Goal: Check status

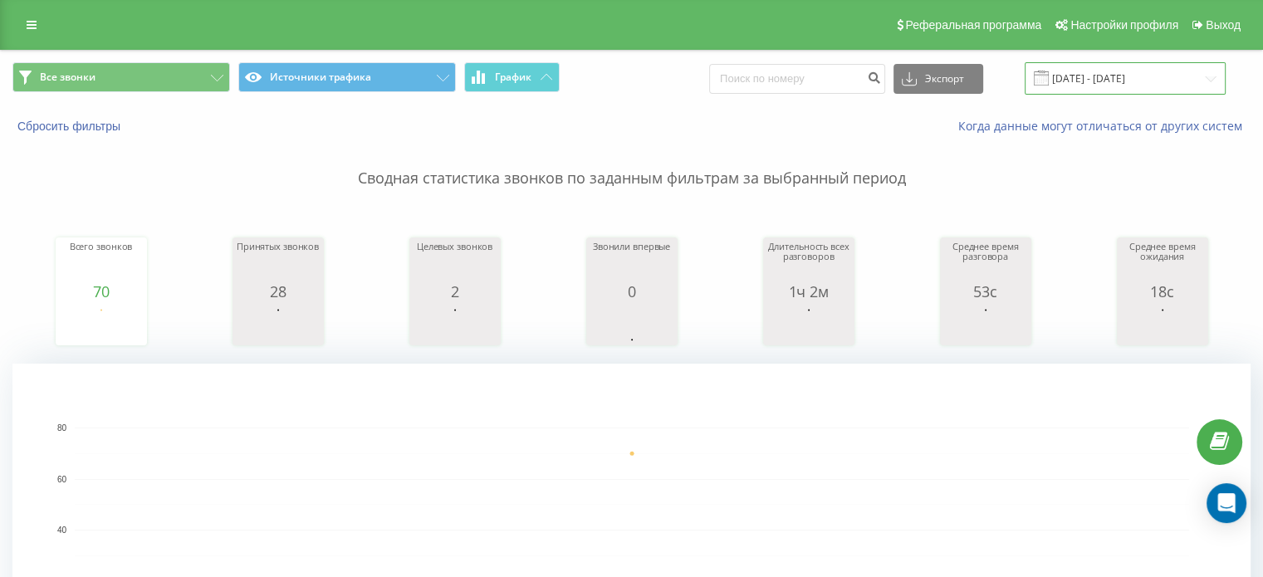
click at [1126, 66] on input "[DATE] - [DATE]" at bounding box center [1125, 78] width 201 height 32
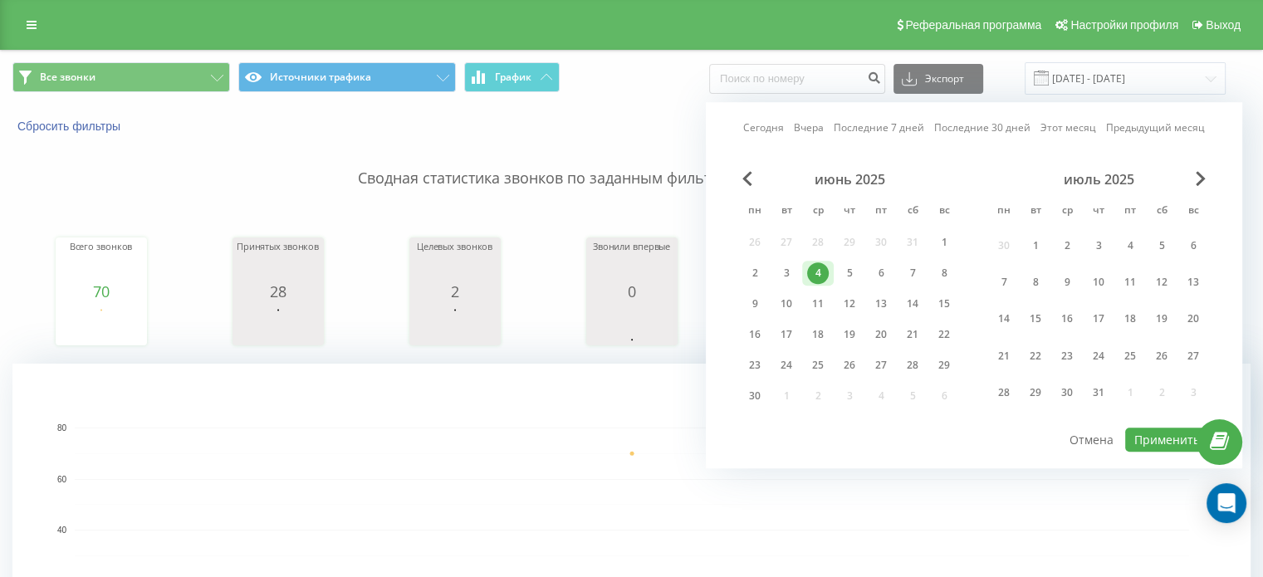
click at [769, 135] on link "Сегодня" at bounding box center [763, 128] width 41 height 16
click at [1145, 428] on button "Применить" at bounding box center [1167, 440] width 84 height 24
type input "[DATE] - [DATE]"
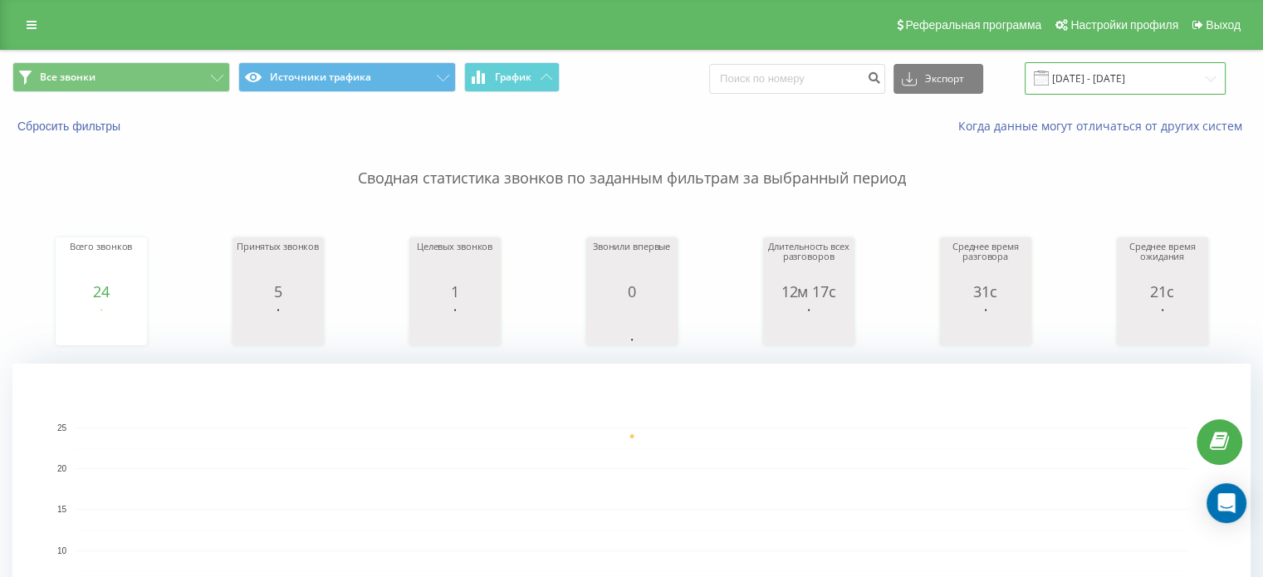
click at [1154, 79] on input "[DATE] - [DATE]" at bounding box center [1125, 78] width 201 height 32
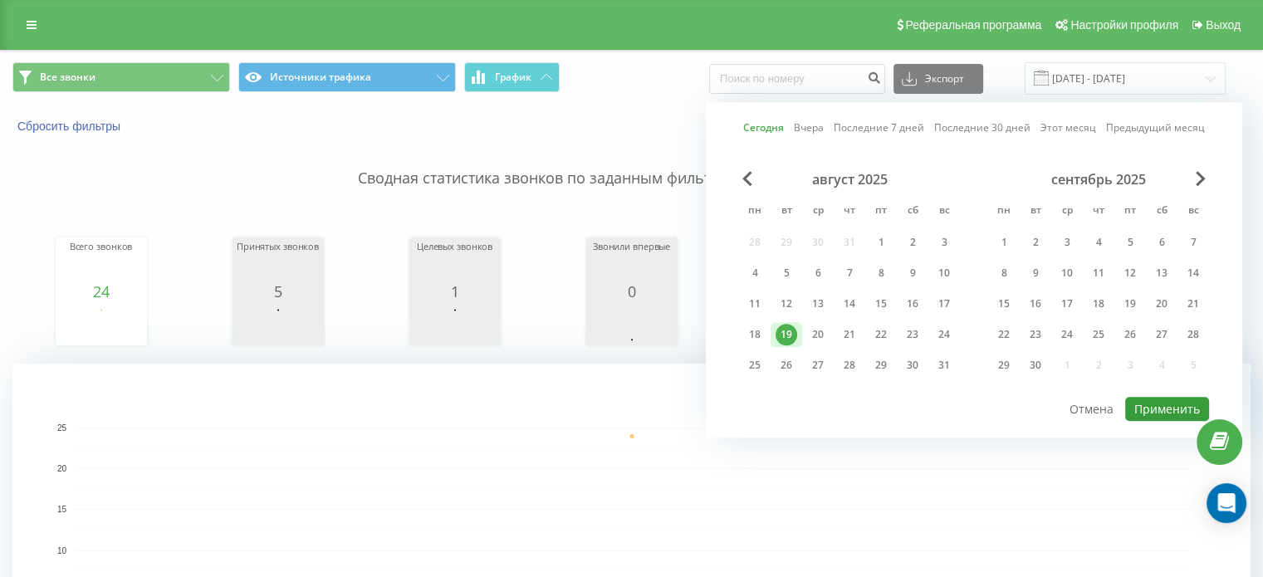
click at [1157, 397] on button "Применить" at bounding box center [1167, 409] width 84 height 24
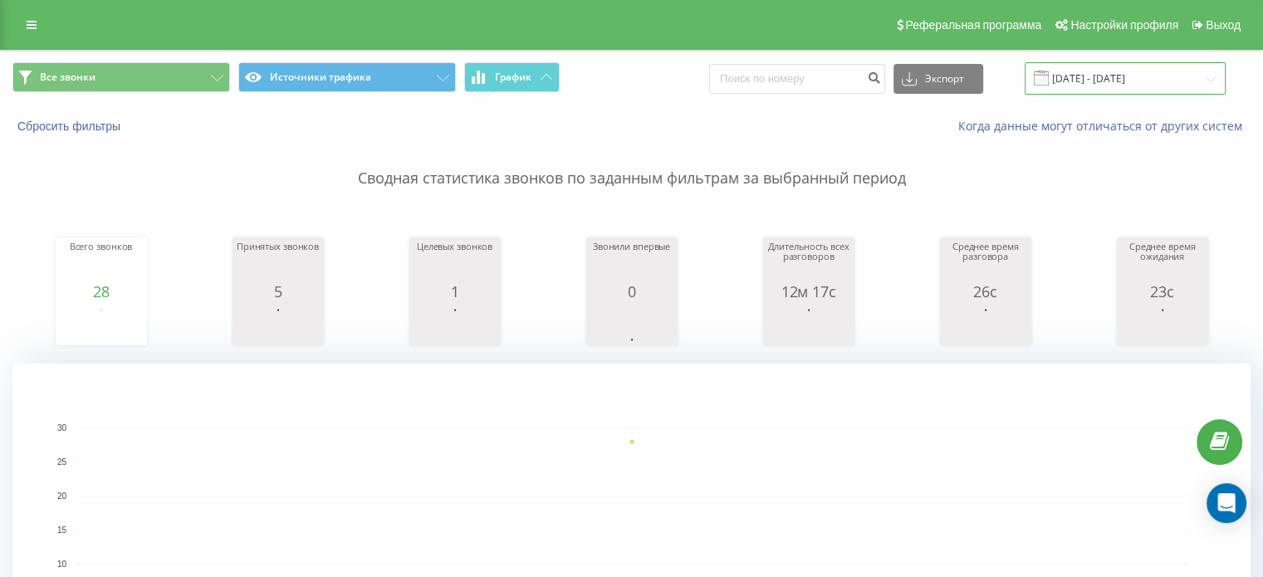
click at [1161, 72] on input "[DATE] - [DATE]" at bounding box center [1125, 78] width 201 height 32
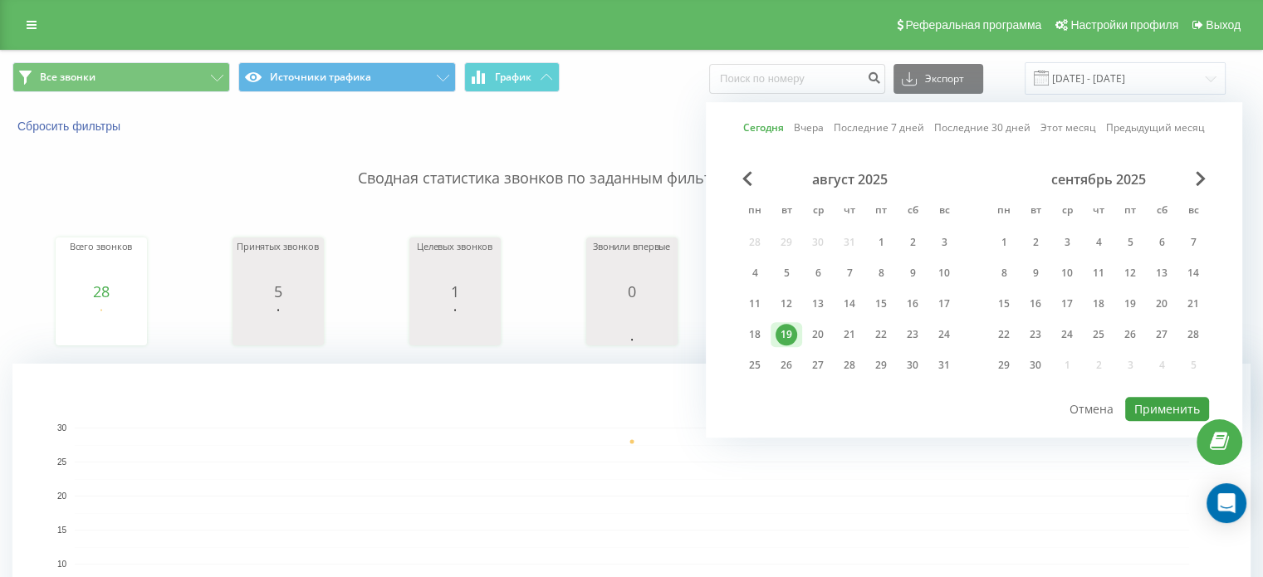
drag, startPoint x: 1142, startPoint y: 391, endPoint x: 1143, endPoint y: 400, distance: 9.2
click at [1143, 400] on div "Сегодня Вчера Последние 7 дней Последние 30 дней Этот месяц Предыдущий месяц ав…" at bounding box center [974, 269] width 536 height 335
click at [1143, 400] on button "Применить" at bounding box center [1167, 409] width 84 height 24
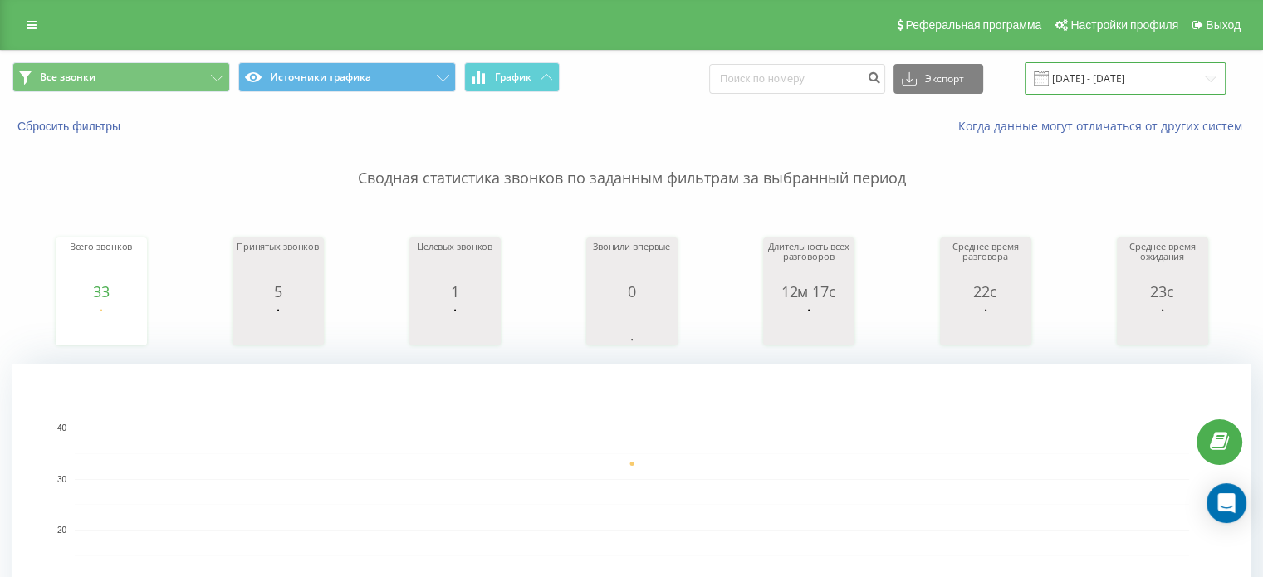
click at [1132, 89] on input "[DATE] - [DATE]" at bounding box center [1125, 78] width 201 height 32
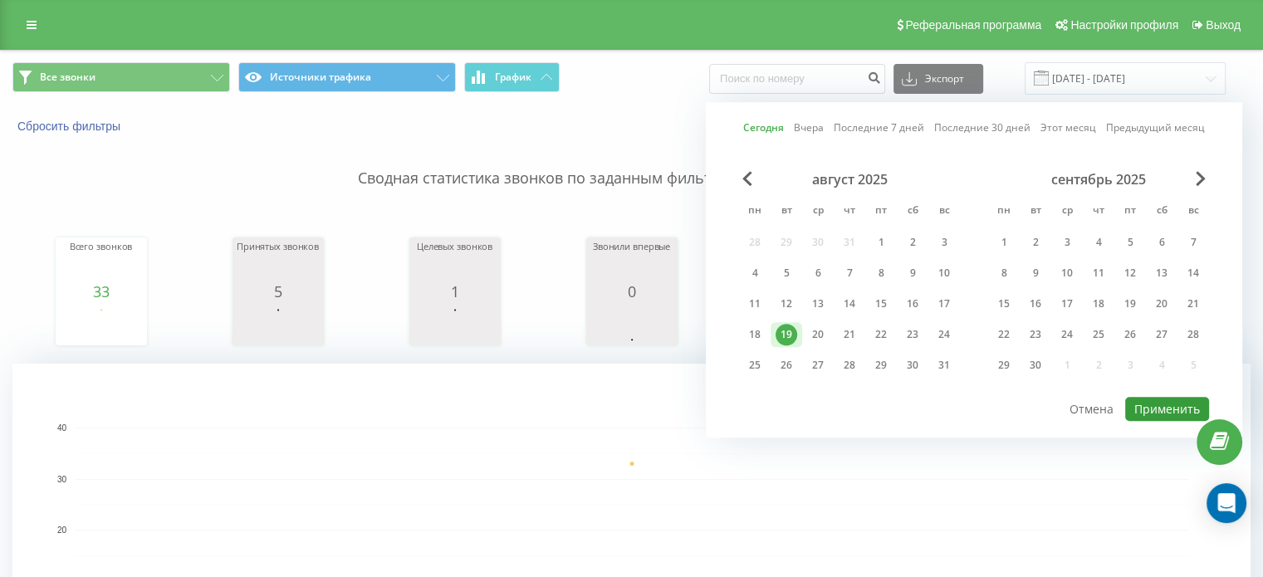
click at [1159, 397] on button "Применить" at bounding box center [1167, 409] width 84 height 24
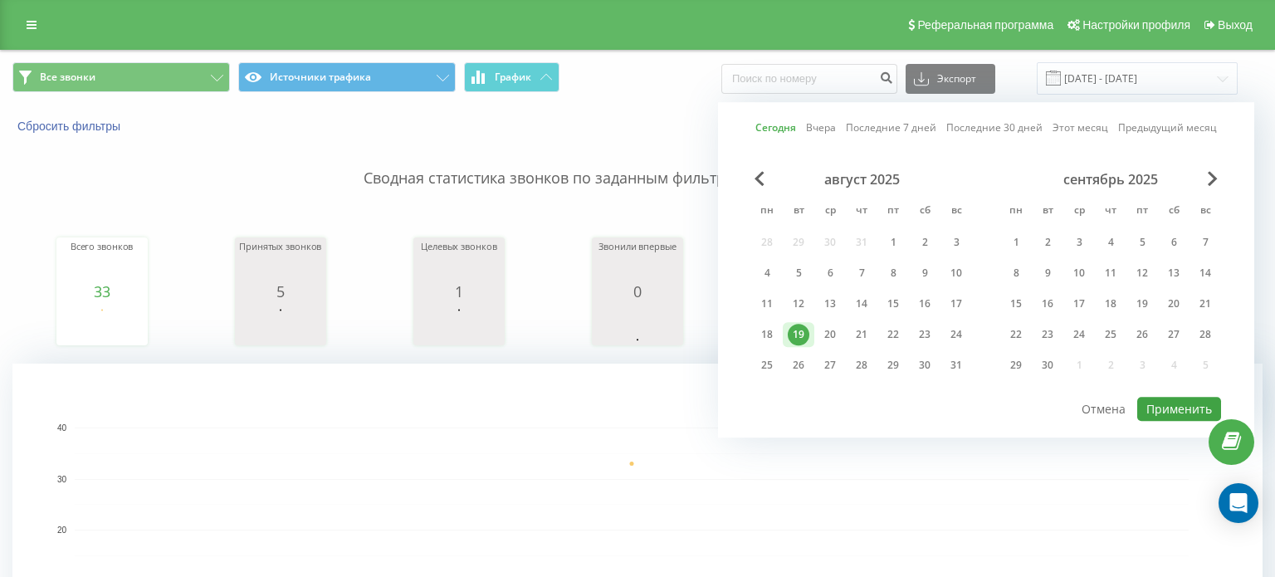
click at [0, 0] on div at bounding box center [0, 0] width 0 height 0
